Goal: Register for event/course

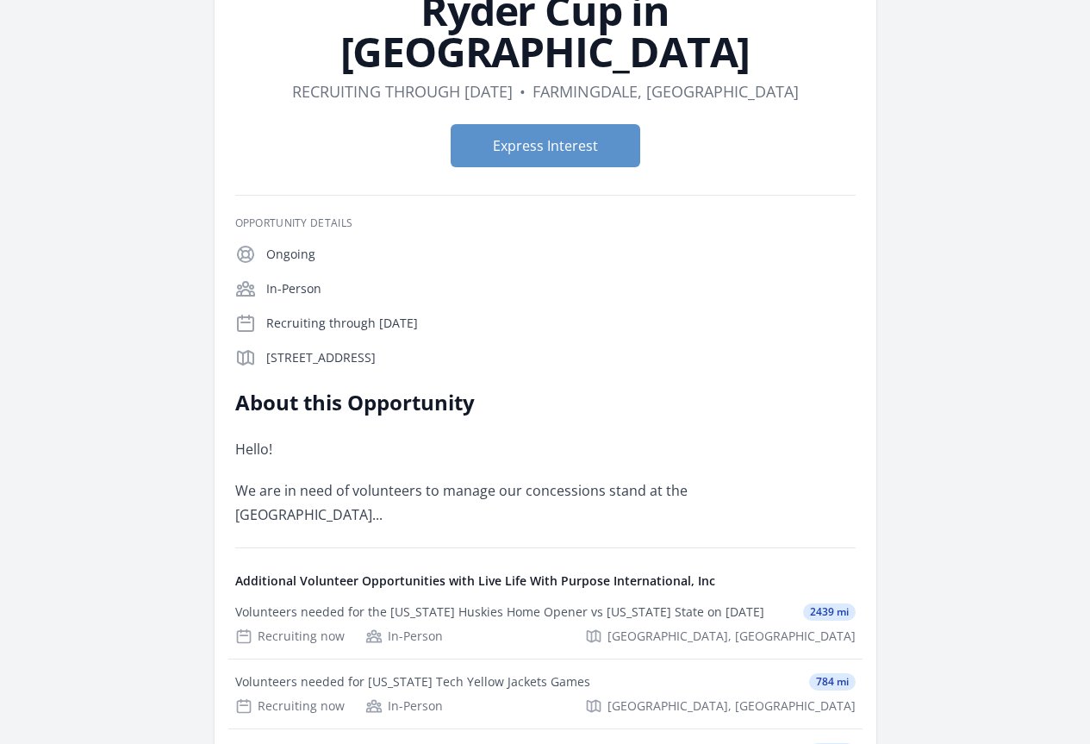
scroll to position [181, 0]
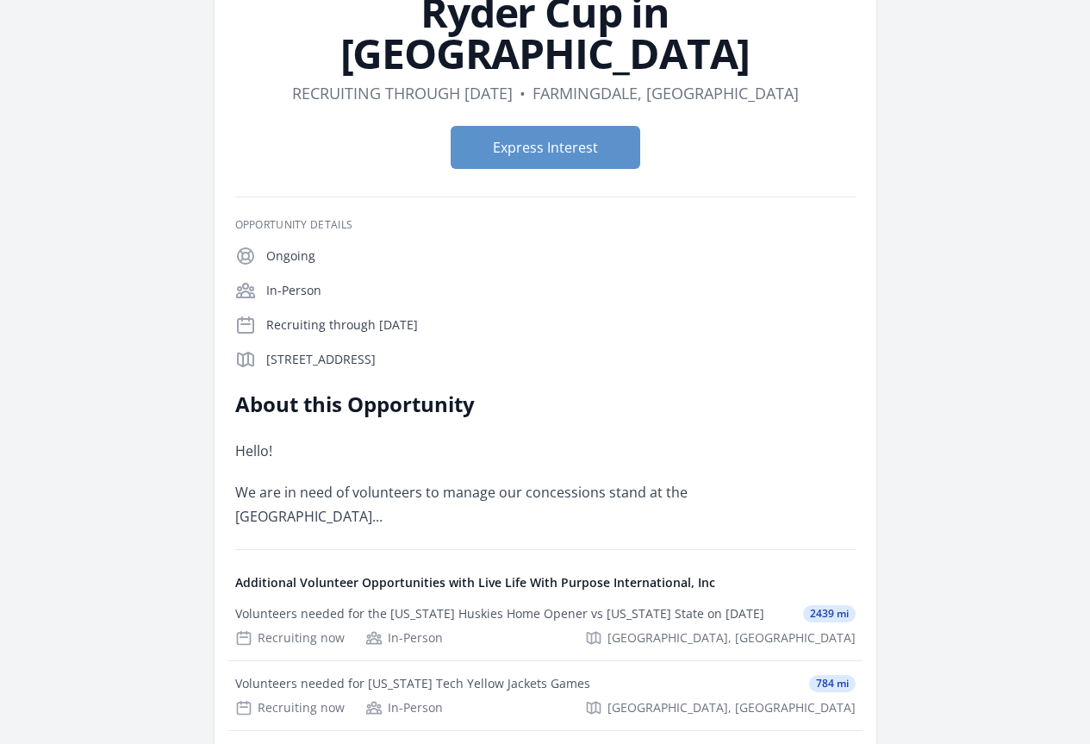
click at [467, 480] on p "We are in need of volunteers to manage our concessions stand at the [GEOGRAPHIC…" at bounding box center [487, 504] width 504 height 48
click at [466, 480] on p "We are in need of volunteers to manage our concessions stand at the [GEOGRAPHIC…" at bounding box center [487, 504] width 504 height 48
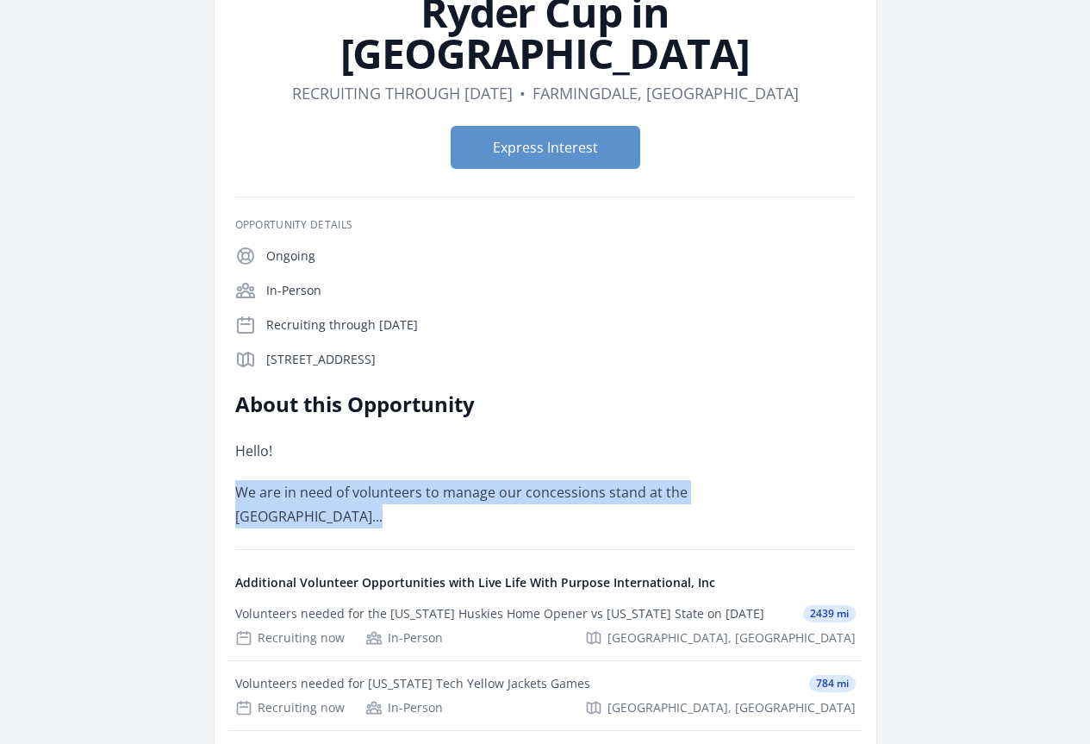
click at [466, 480] on p "We are in need of volunteers to manage our concessions stand at the [GEOGRAPHIC…" at bounding box center [487, 504] width 504 height 48
click at [528, 480] on p "We are in need of volunteers to manage our concessions stand at the [GEOGRAPHIC…" at bounding box center [487, 504] width 504 height 48
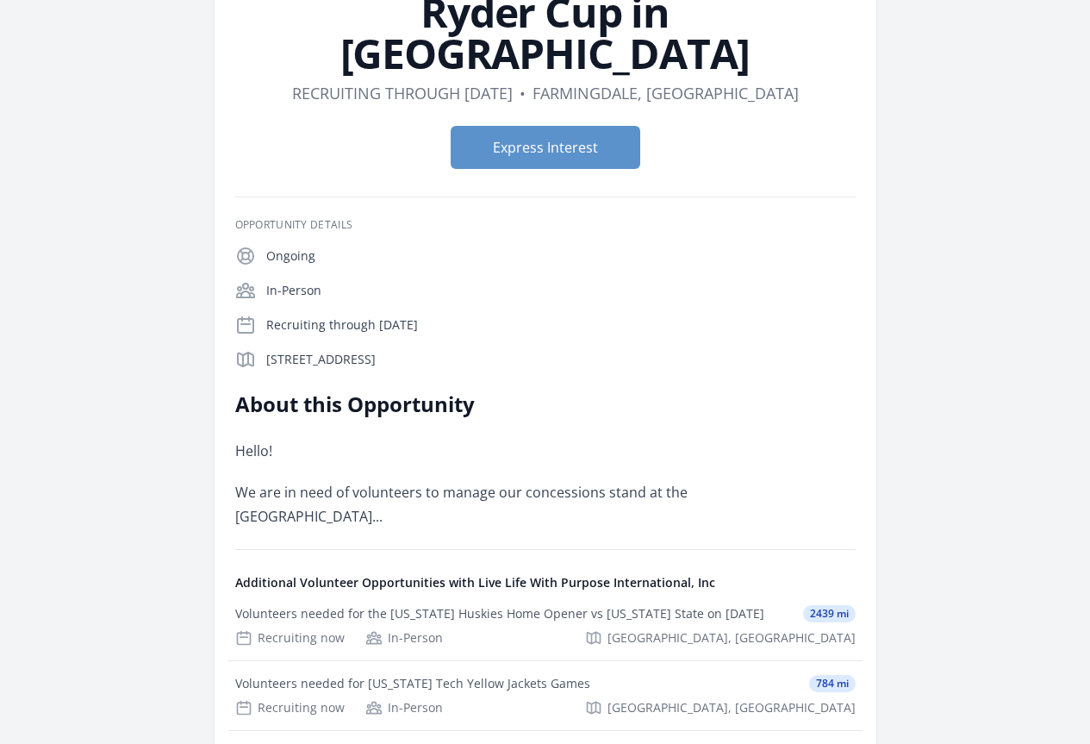
click at [528, 480] on p "We are in need of volunteers to manage our concessions stand at the [GEOGRAPHIC…" at bounding box center [487, 504] width 504 height 48
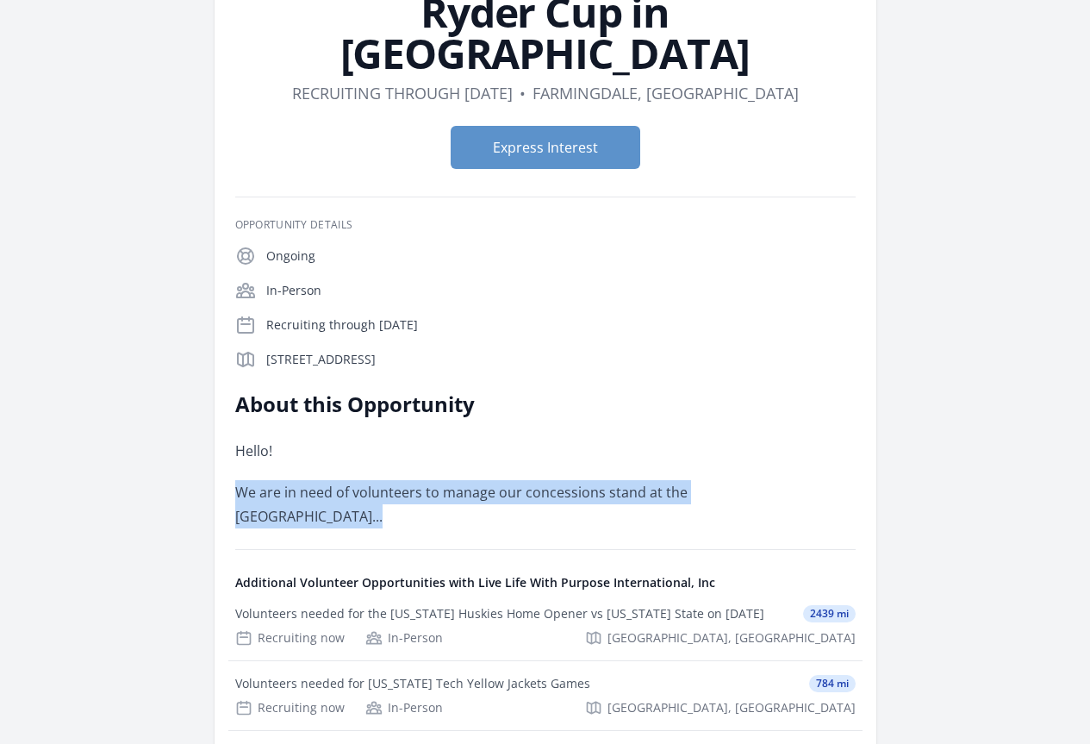
click at [528, 480] on p "We are in need of volunteers to manage our concessions stand at the [GEOGRAPHIC…" at bounding box center [487, 504] width 504 height 48
click at [531, 126] on button "Express Interest" at bounding box center [546, 147] width 190 height 43
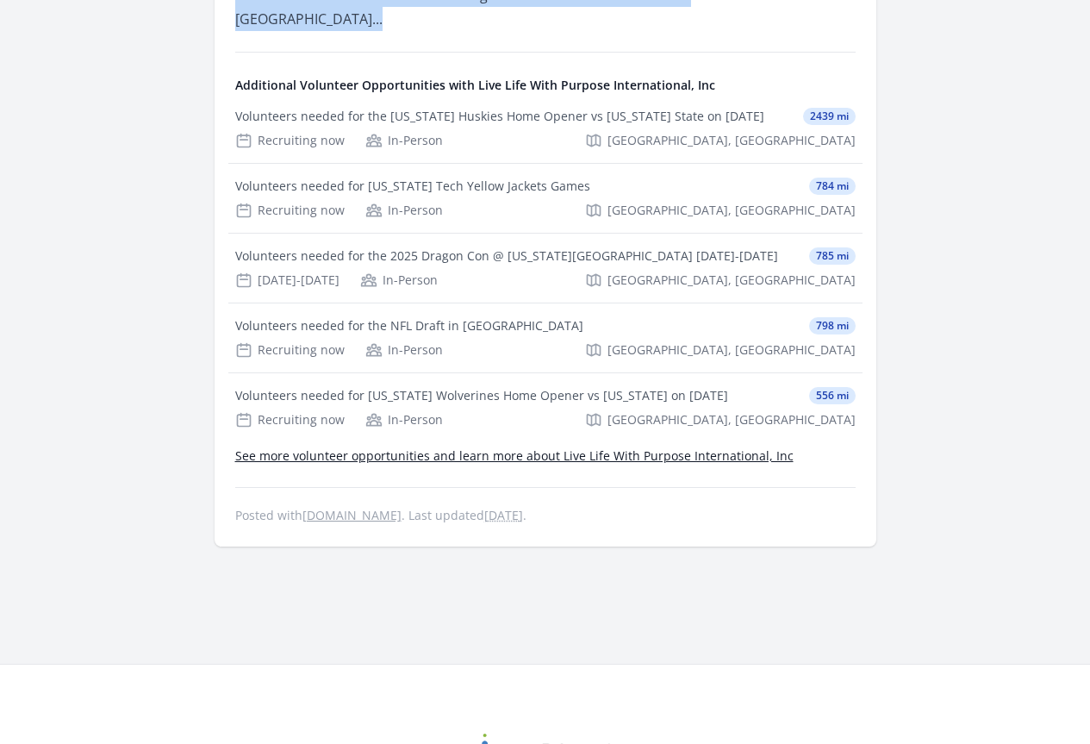
scroll to position [0, 0]
